Goal: Information Seeking & Learning: Check status

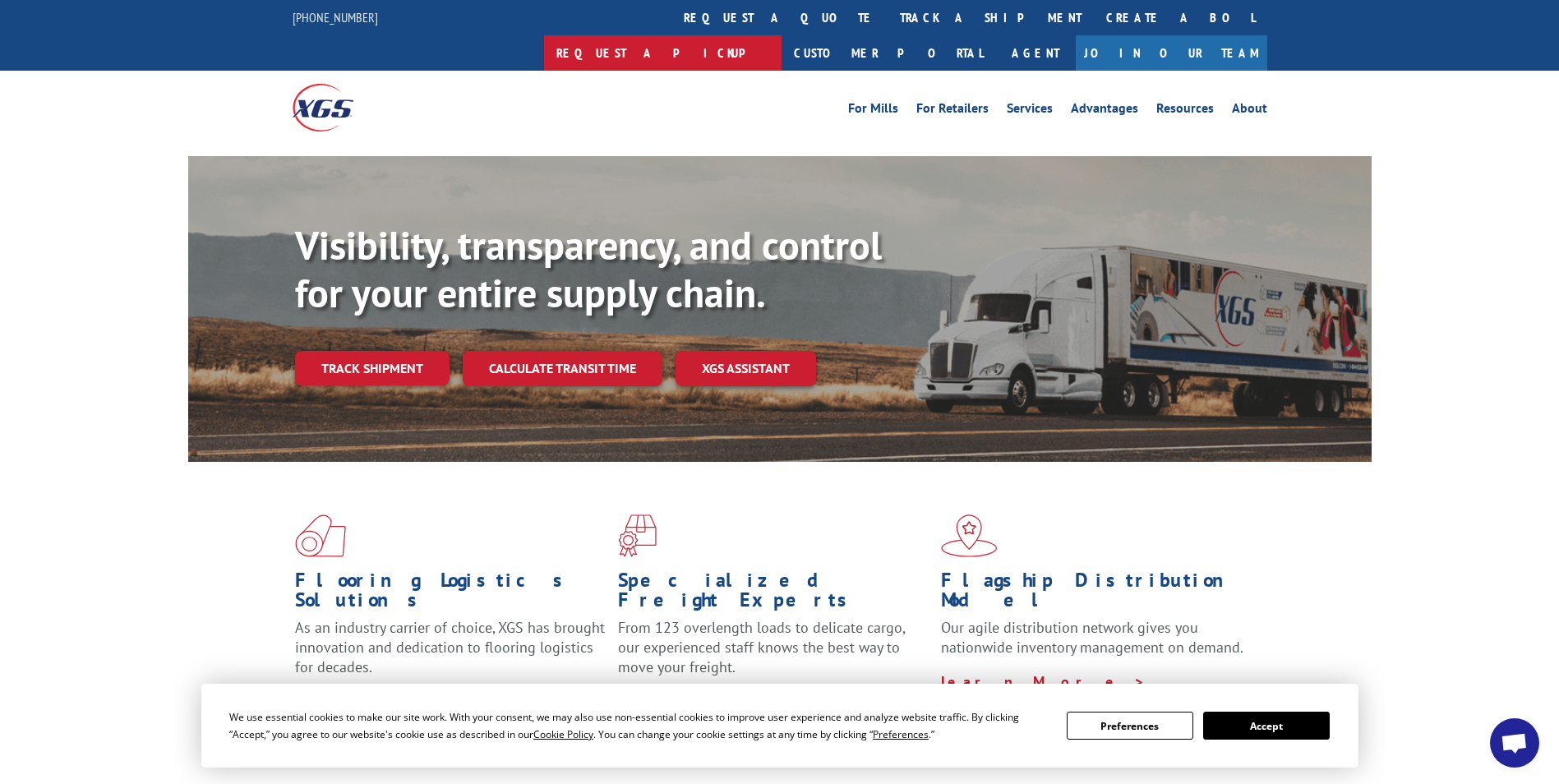
click at [781, 35] on link "Request a pickup" at bounding box center [662, 53] width 237 height 35
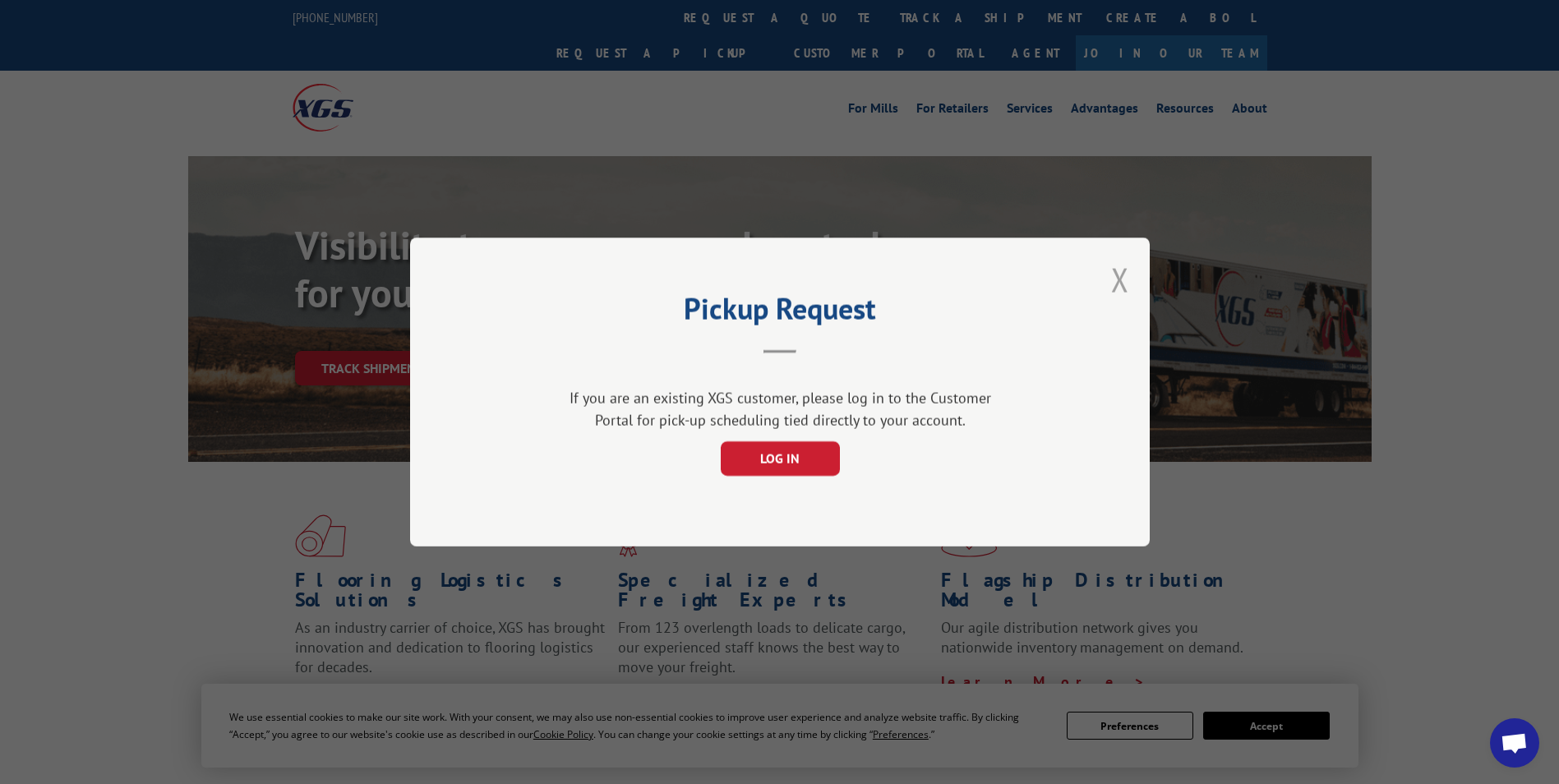
click at [1117, 296] on button "Close modal" at bounding box center [1120, 279] width 18 height 43
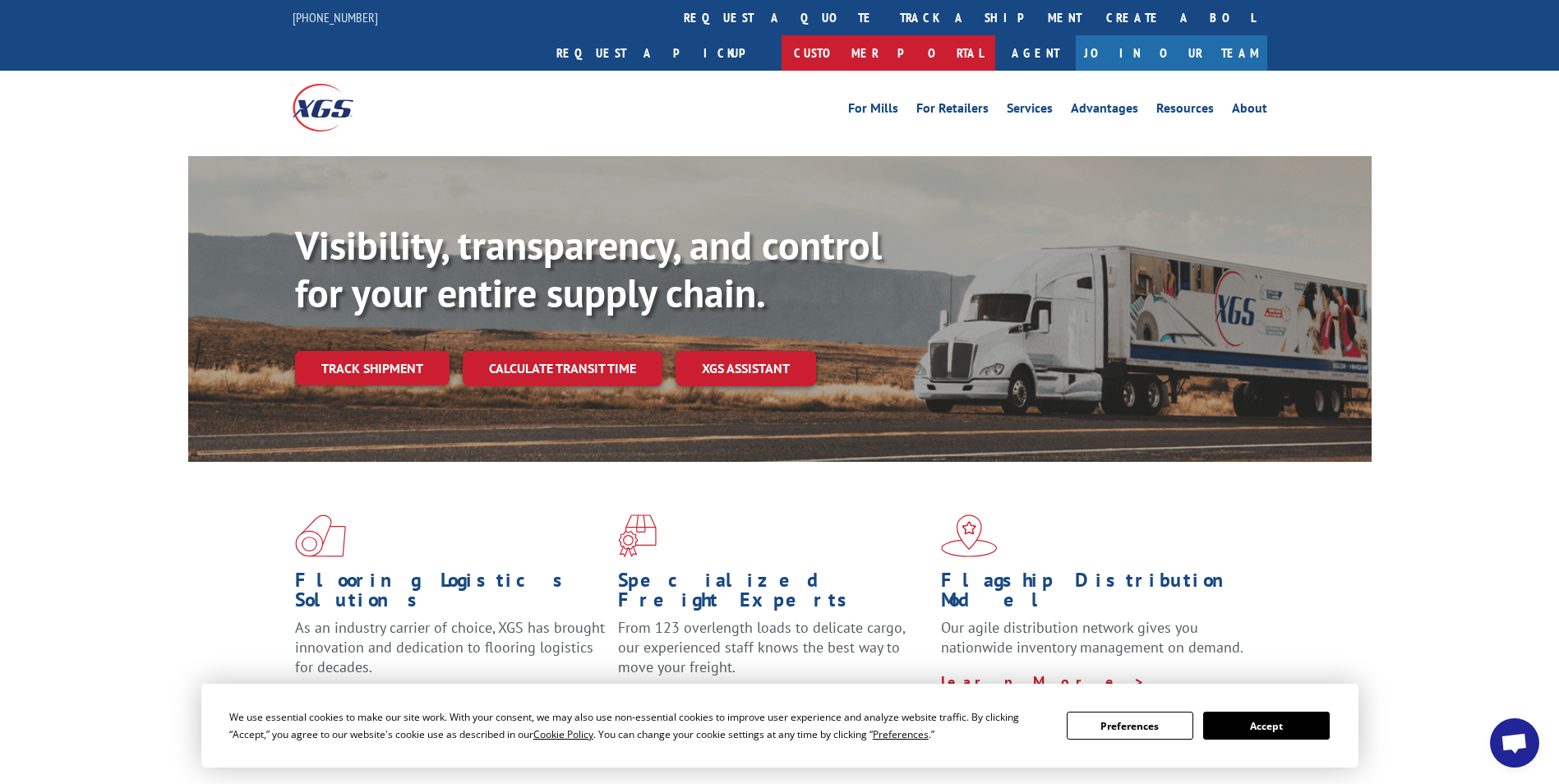
click at [995, 35] on link "Customer Portal" at bounding box center [888, 53] width 214 height 35
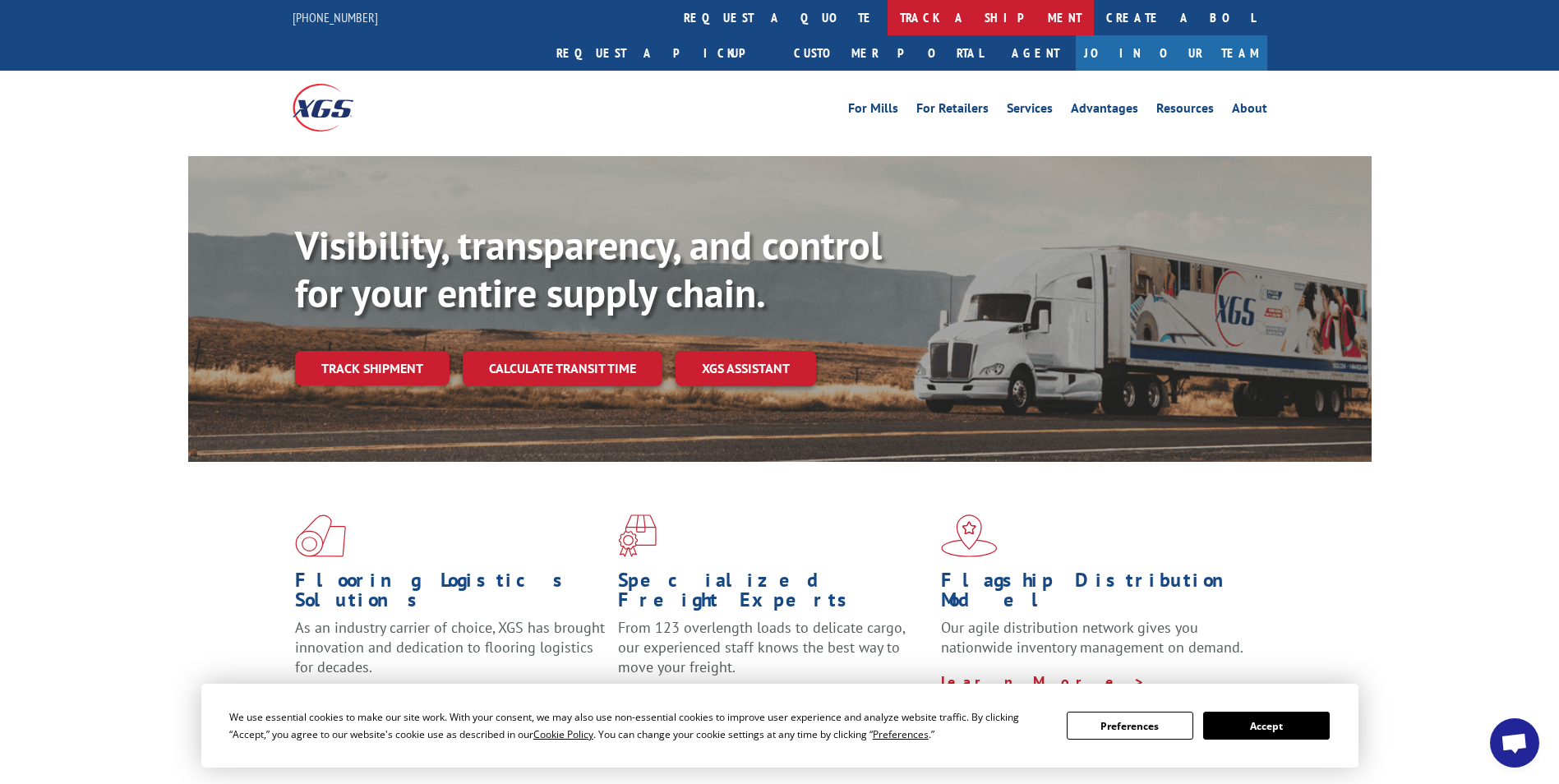
click at [887, 24] on link "track a shipment" at bounding box center [991, 18] width 207 height 35
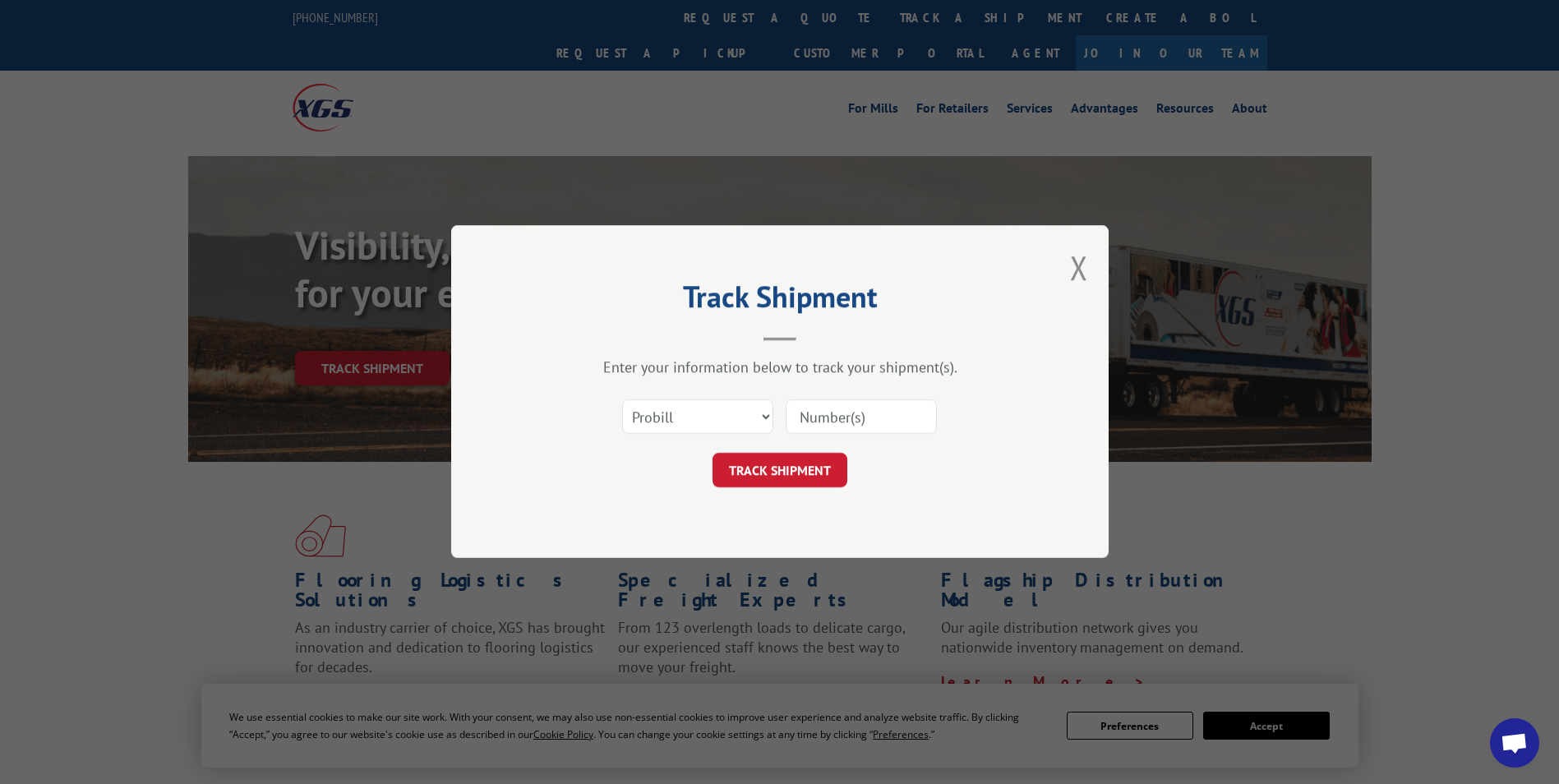
click at [845, 412] on input at bounding box center [861, 417] width 151 height 34
paste input "17562588"
type input "17562588"
click at [817, 451] on form "Select category... Probill BOL PO 17562588 TRACK SHIPMENT" at bounding box center [780, 439] width 493 height 98
click at [823, 462] on button "TRACK SHIPMENT" at bounding box center [780, 470] width 135 height 34
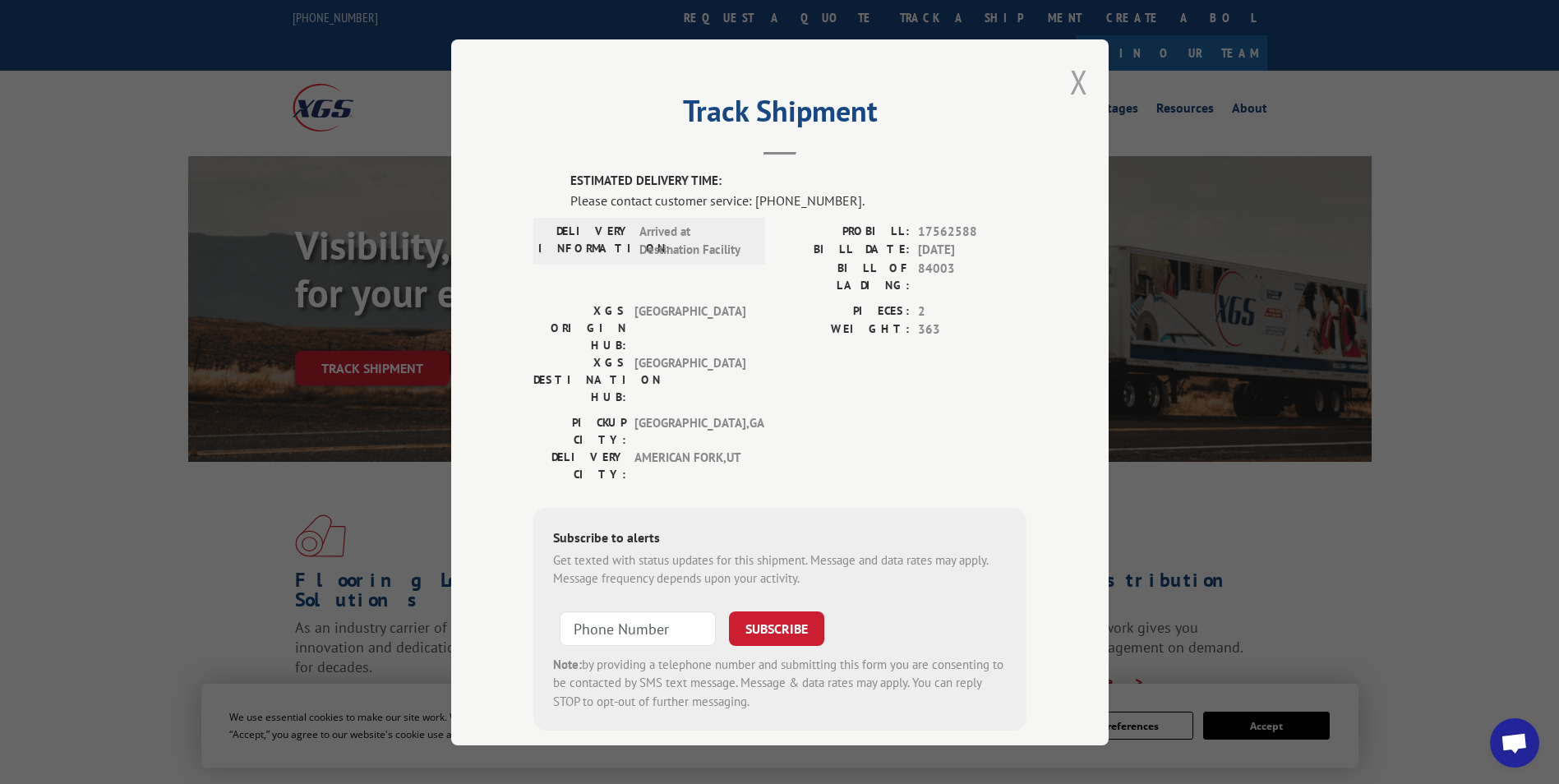
click at [1070, 82] on button "Close modal" at bounding box center [1079, 81] width 18 height 43
